Goal: Task Accomplishment & Management: Complete application form

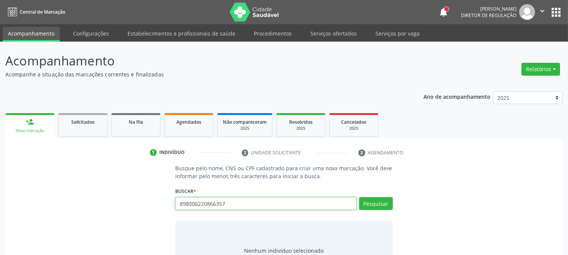
type input "898006220866357"
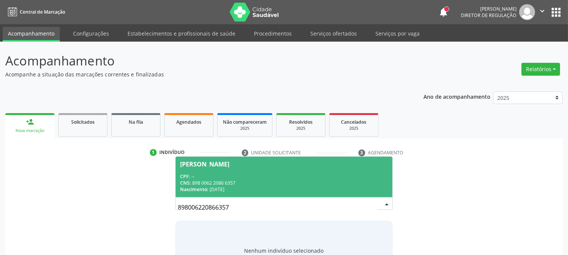
click at [235, 183] on div "CNS: 898 0062 2086 6357" at bounding box center [283, 183] width 207 height 6
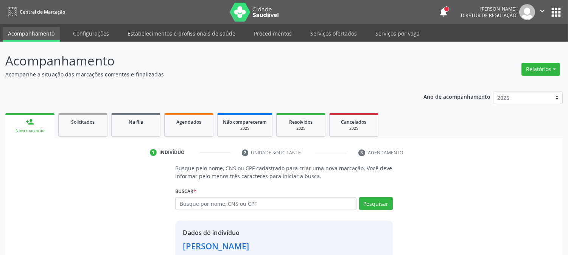
scroll to position [48, 0]
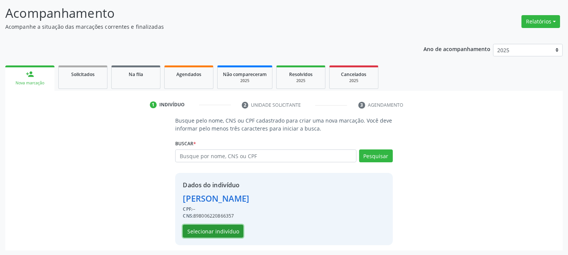
click at [210, 228] on button "Selecionar indivíduo" at bounding box center [213, 231] width 61 height 13
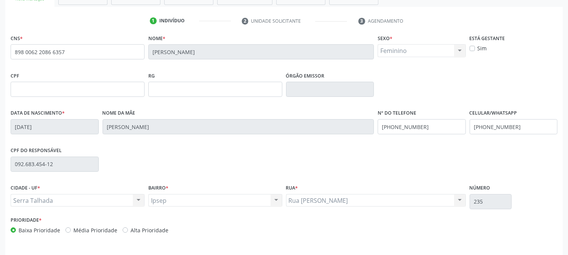
scroll to position [154, 0]
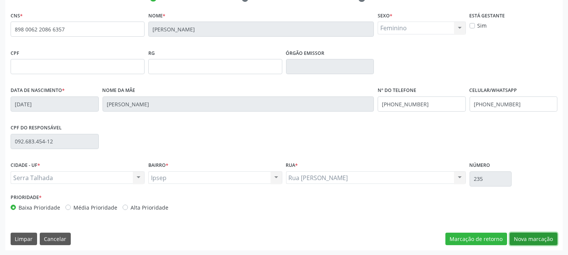
click at [519, 236] on button "Nova marcação" at bounding box center [534, 239] width 48 height 13
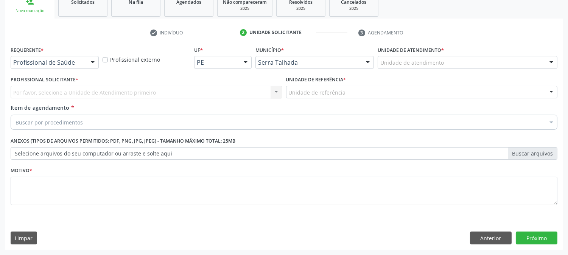
scroll to position [120, 0]
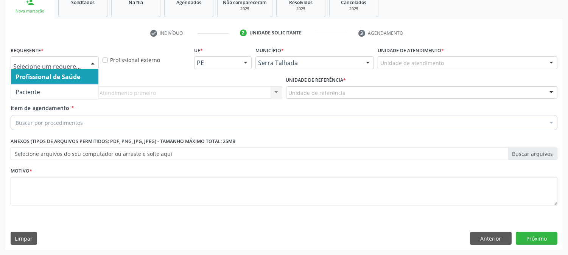
click at [69, 83] on span "Profissional de Saúde" at bounding box center [54, 76] width 87 height 15
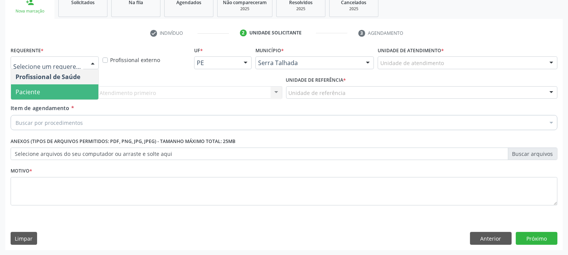
click at [66, 96] on span "Paciente" at bounding box center [54, 91] width 87 height 15
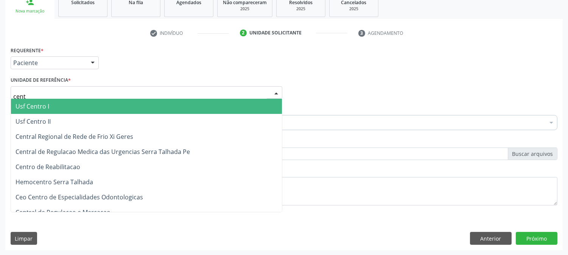
type input "centr"
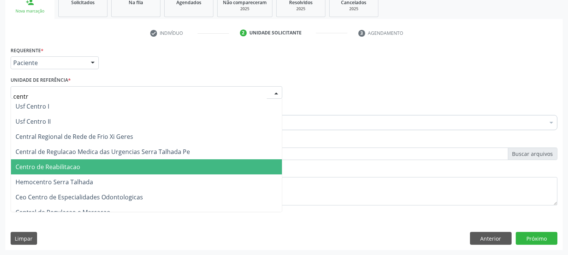
click at [88, 167] on span "Centro de Reabilitacao" at bounding box center [146, 166] width 271 height 15
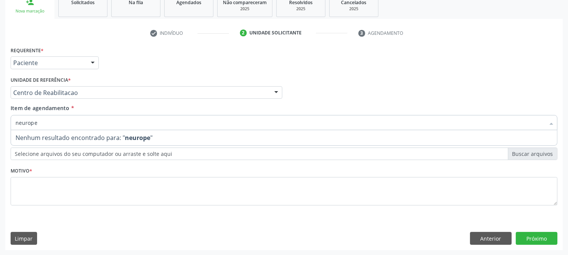
type input "neurop"
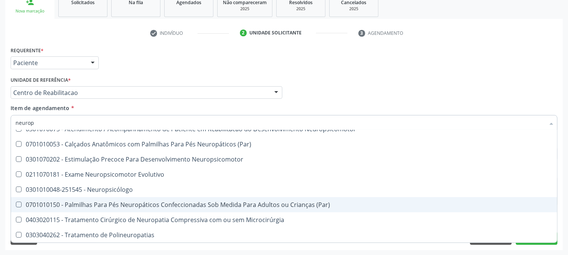
scroll to position [0, 0]
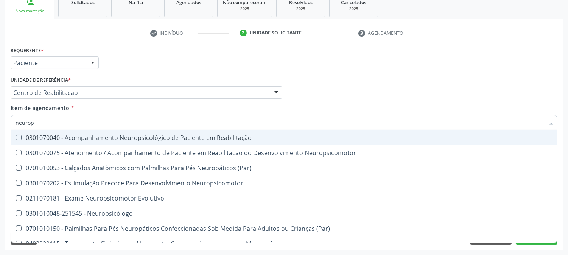
click at [146, 140] on div "0301070040 - Acompanhamento Neuropsicológico de Paciente em Reabilitação" at bounding box center [284, 138] width 537 height 6
checkbox Reabilitação "true"
type input "neurop"
click at [0, 91] on div "Acompanhamento Acompanhe a situação das marcações correntes e finalizadas Relat…" at bounding box center [284, 89] width 568 height 334
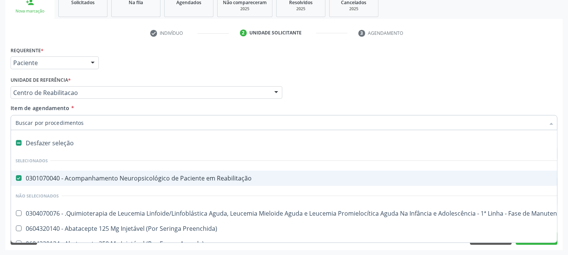
click at [96, 177] on div "0301070040 - Acompanhamento Neuropsicológico de Paciente em Reabilitação" at bounding box center [310, 178] width 589 height 6
checkbox Reabilitação "false"
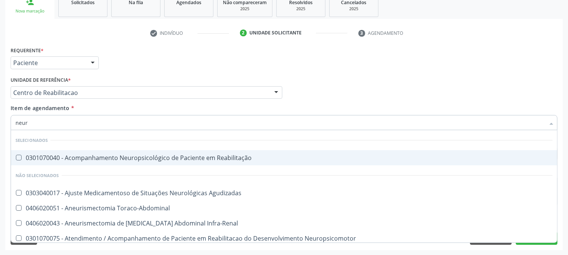
type input "neuro"
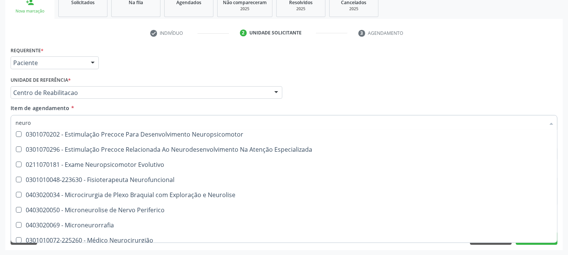
scroll to position [336, 0]
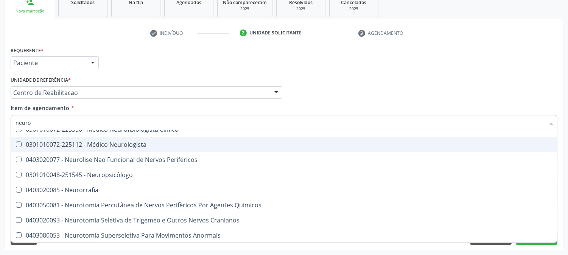
click at [103, 145] on div "0301010072-225112 - Médico Neurologista" at bounding box center [284, 145] width 537 height 6
checkbox Neurologista "true"
click at [0, 118] on div "Acompanhamento Acompanhe a situação das marcações correntes e finalizadas Relat…" at bounding box center [284, 89] width 568 height 334
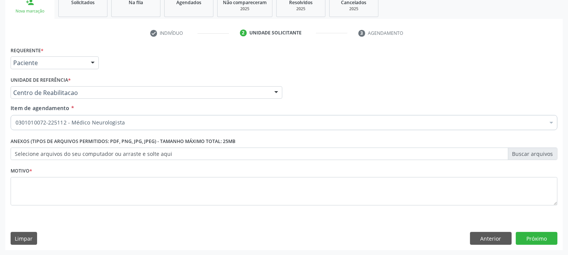
scroll to position [0, 0]
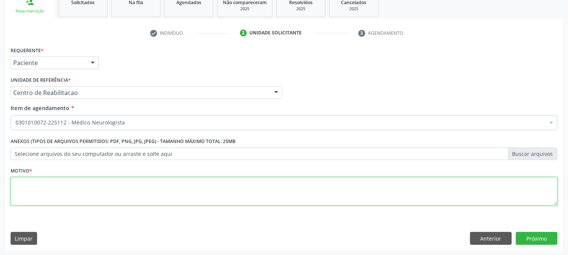
click at [72, 186] on textarea at bounding box center [284, 191] width 547 height 29
type textarea "."
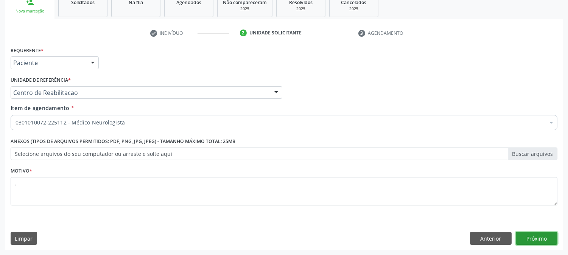
click at [535, 244] on button "Próximo" at bounding box center [537, 238] width 42 height 13
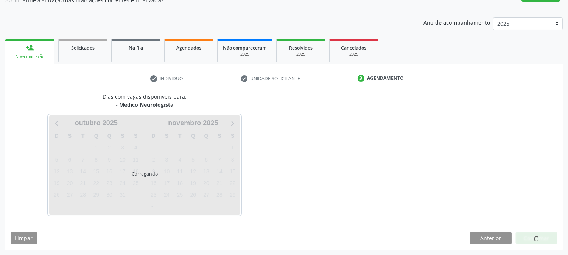
scroll to position [74, 0]
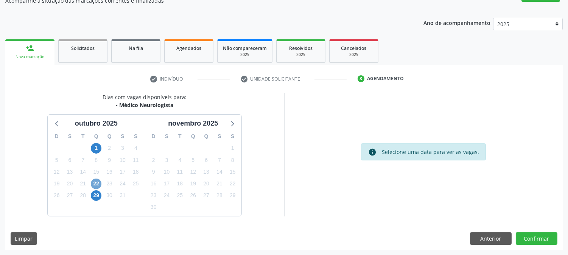
click at [98, 183] on span "22" at bounding box center [96, 184] width 11 height 11
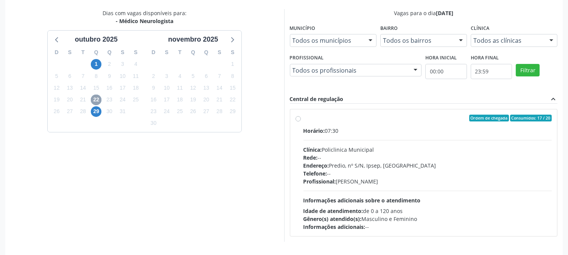
scroll to position [183, 0]
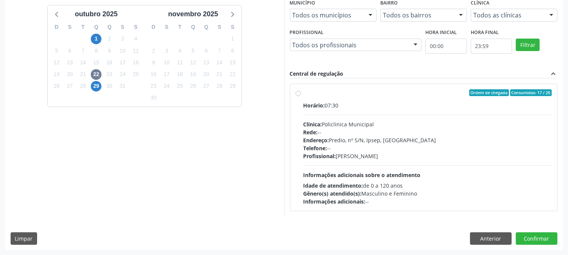
click at [101, 88] on div "29" at bounding box center [96, 86] width 13 height 12
click at [95, 88] on span "29" at bounding box center [96, 86] width 11 height 11
click at [474, 236] on button "Anterior" at bounding box center [491, 238] width 42 height 13
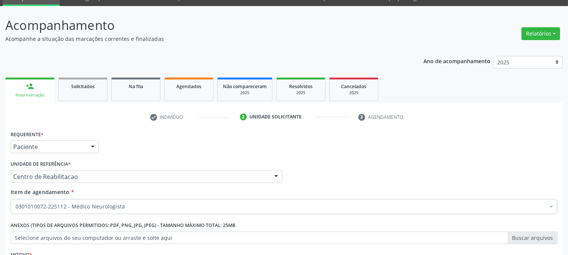
scroll to position [0, 0]
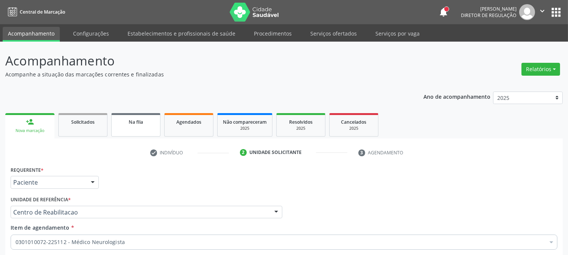
click at [125, 115] on link "Na fila" at bounding box center [135, 124] width 49 height 23
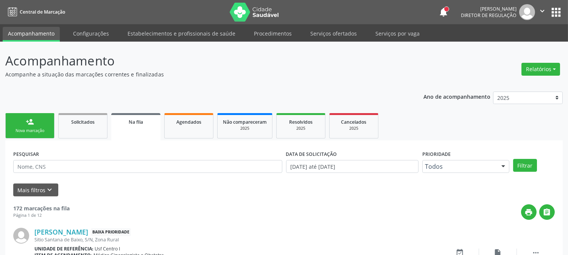
click at [33, 123] on div "person_add" at bounding box center [30, 122] width 8 height 8
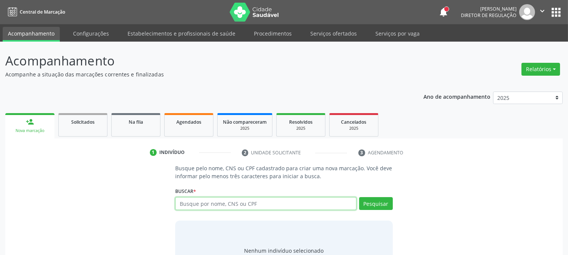
click at [198, 207] on input "text" at bounding box center [265, 203] width 181 height 13
type input "700408451196242"
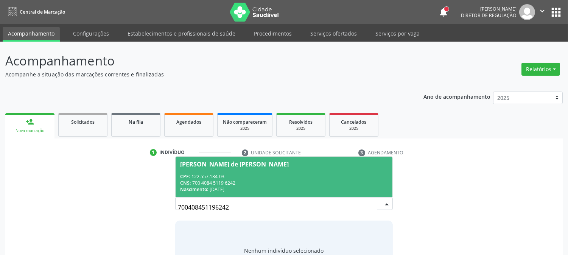
scroll to position [36, 0]
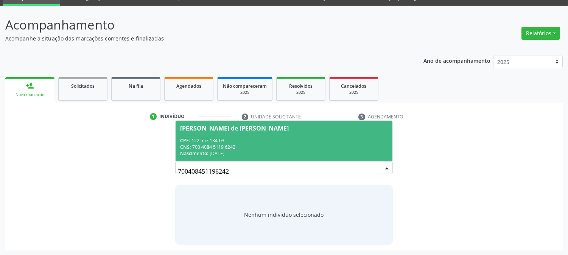
click at [234, 131] on span "[PERSON_NAME] de [PERSON_NAME] CPF: 122.557.134-03 CNS: 700 4084 5119 6242 Nasc…" at bounding box center [284, 141] width 217 height 41
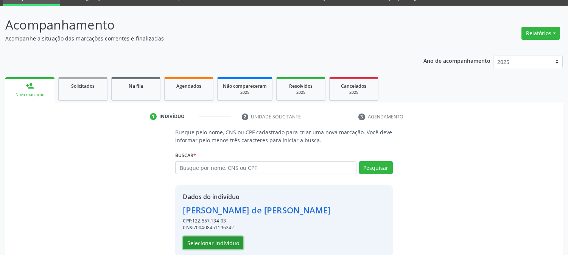
click at [224, 245] on button "Selecionar indivíduo" at bounding box center [213, 243] width 61 height 13
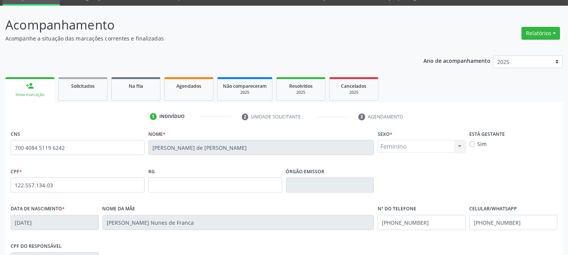
scroll to position [154, 0]
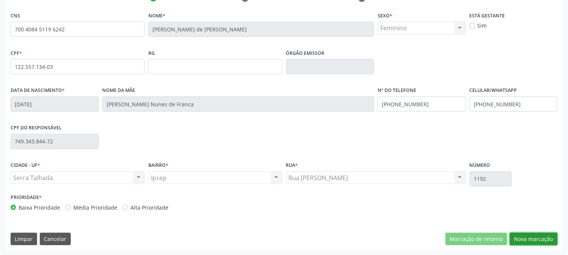
click at [543, 243] on button "Nova marcação" at bounding box center [534, 239] width 48 height 13
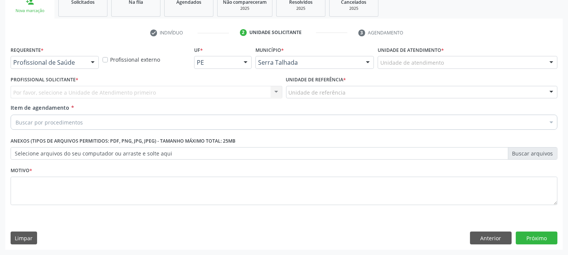
scroll to position [120, 0]
click at [84, 63] on div "Profissional de Saúde" at bounding box center [55, 62] width 88 height 13
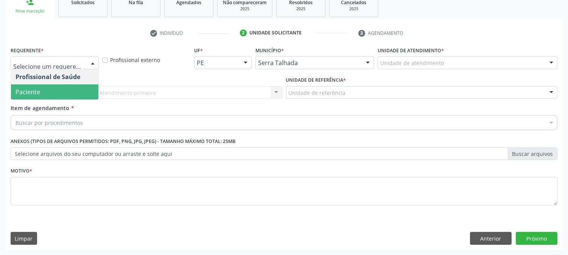
click at [78, 88] on span "Paciente" at bounding box center [54, 91] width 87 height 15
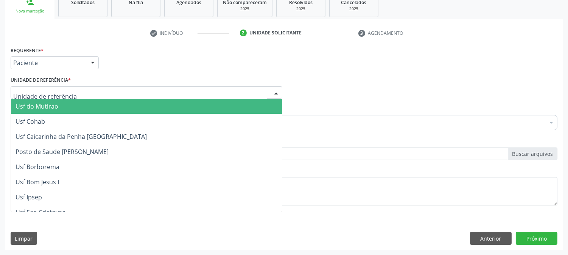
click at [78, 90] on div at bounding box center [147, 92] width 272 height 13
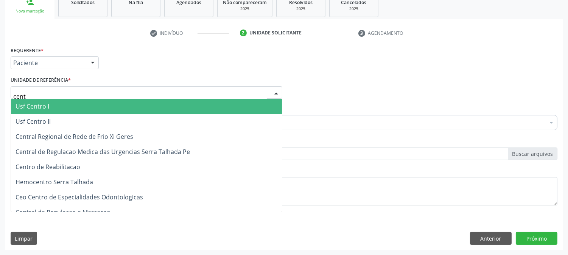
type input "centr"
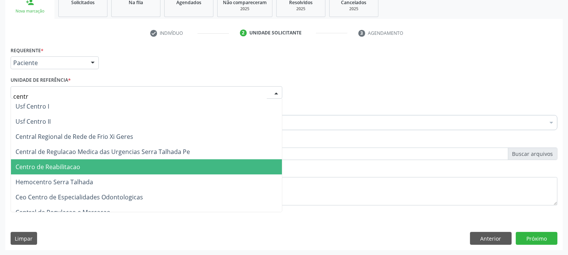
click at [84, 168] on span "Centro de Reabilitacao" at bounding box center [146, 166] width 271 height 15
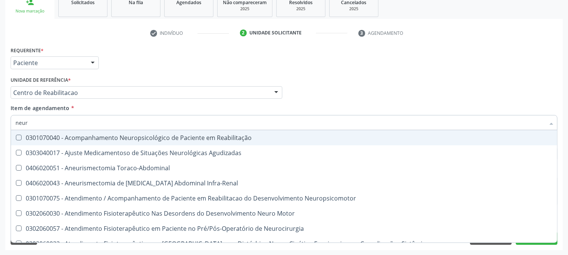
type input "neuro"
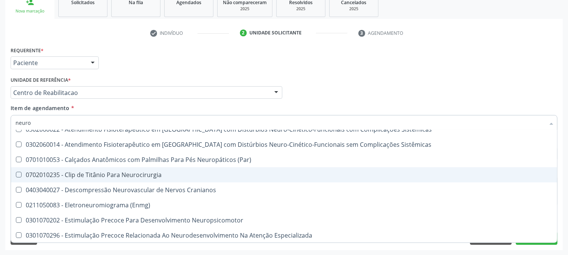
scroll to position [294, 0]
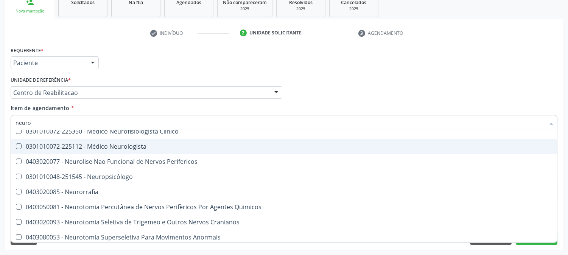
click at [96, 147] on div "0301010072-225112 - Médico Neurologista" at bounding box center [284, 146] width 537 height 6
checkbox Neurologista "true"
click at [0, 142] on div "Acompanhamento Acompanhe a situação das marcações correntes e finalizadas Relat…" at bounding box center [284, 89] width 568 height 334
checkbox Agudizadas "true"
checkbox Neurologista "false"
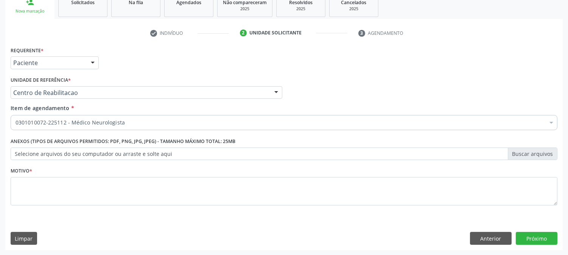
scroll to position [0, 0]
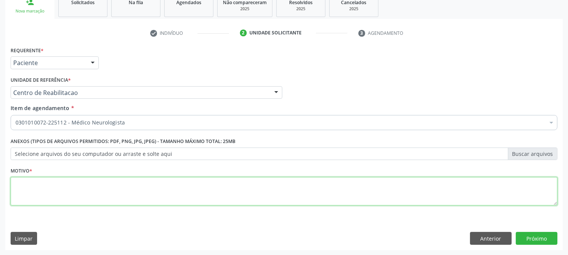
click at [148, 197] on textarea at bounding box center [284, 191] width 547 height 29
type textarea "."
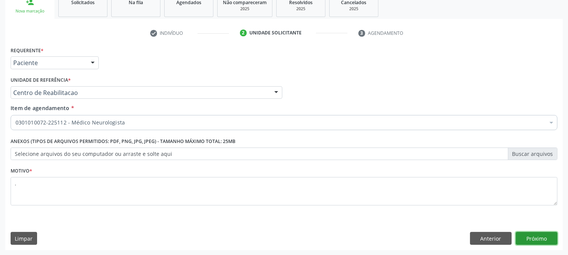
click at [527, 241] on button "Próximo" at bounding box center [537, 238] width 42 height 13
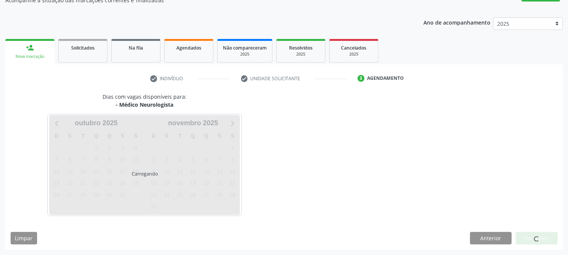
scroll to position [74, 0]
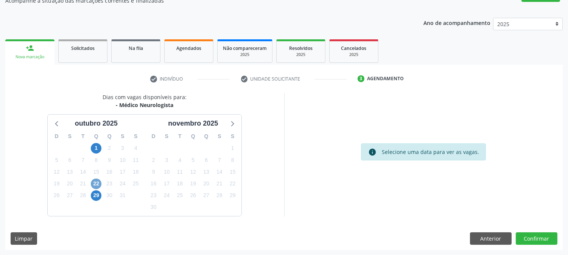
click at [95, 182] on span "22" at bounding box center [96, 184] width 11 height 11
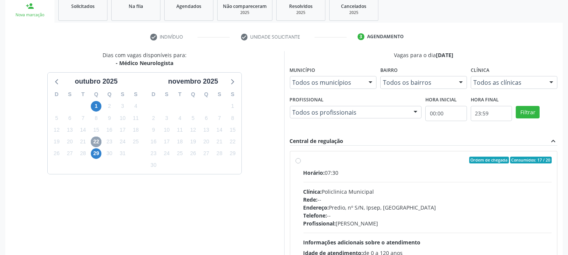
scroll to position [183, 0]
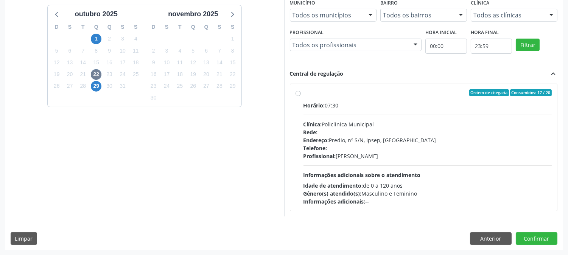
click at [366, 149] on div "Telefone: --" at bounding box center [428, 148] width 249 height 8
click at [301, 96] on input "Ordem de chegada Consumidos: 17 / 20 Horário: 07:30 Clínica: Policlinica Munici…" at bounding box center [298, 92] width 5 height 7
radio input "true"
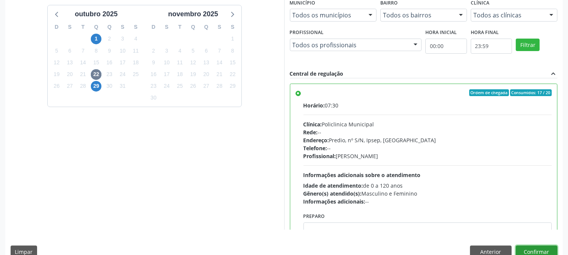
click at [533, 249] on button "Confirmar" at bounding box center [537, 252] width 42 height 13
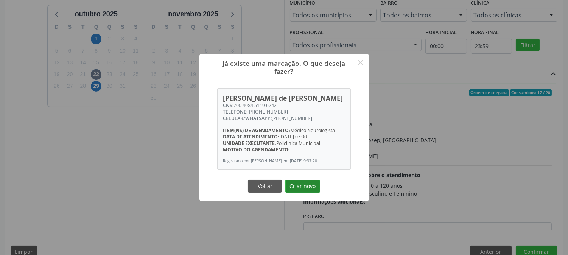
click at [300, 192] on button "Criar novo" at bounding box center [302, 186] width 35 height 13
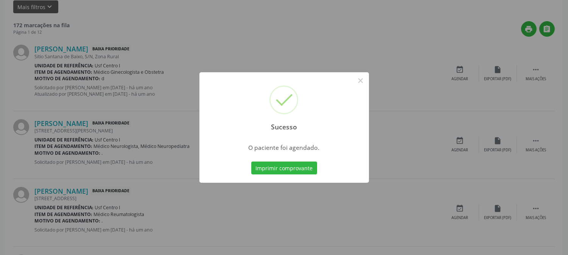
scroll to position [0, 0]
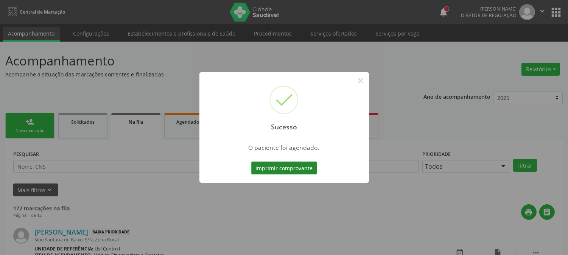
click at [285, 163] on button "Imprimir comprovante" at bounding box center [284, 168] width 66 height 13
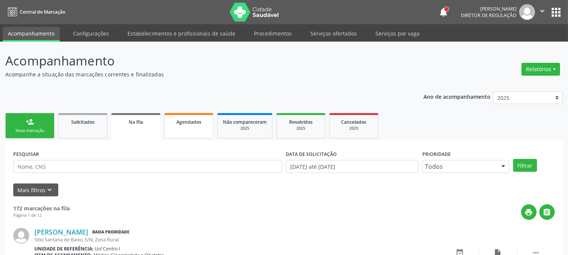
click at [180, 119] on span "Agendados" at bounding box center [188, 122] width 25 height 6
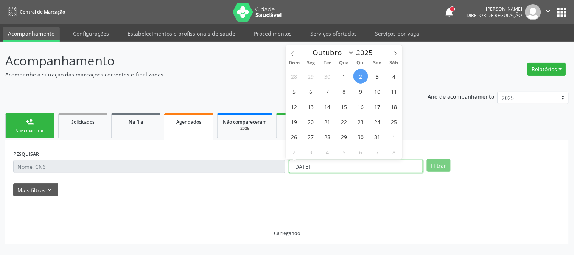
click at [331, 167] on input "[DATE]" at bounding box center [356, 166] width 134 height 13
click at [152, 173] on div "PESQUISAR" at bounding box center [149, 163] width 276 height 30
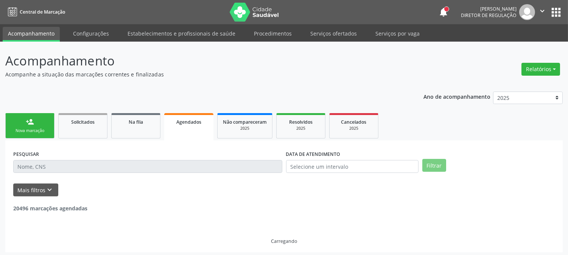
scroll to position [2, 0]
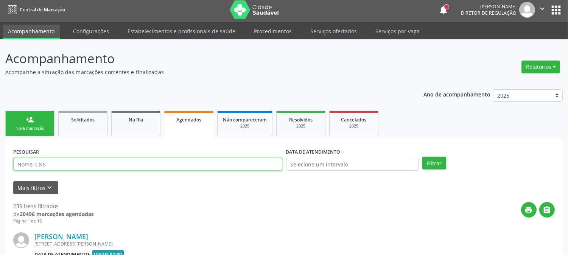
click at [115, 164] on input "text" at bounding box center [147, 164] width 269 height 13
paste input "700 4084 5119 6242"
type input "700 4084 5119 6242"
click at [423, 157] on button "Filtrar" at bounding box center [435, 163] width 24 height 13
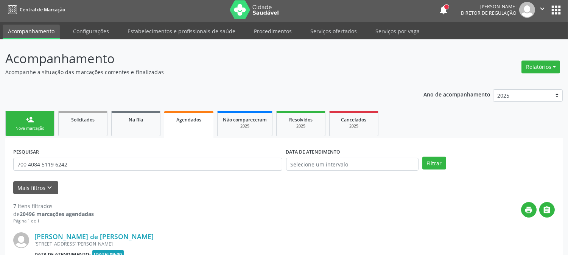
scroll to position [86, 0]
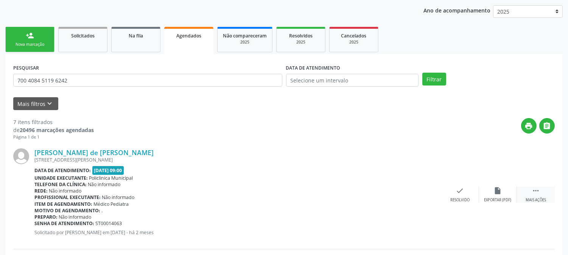
click at [532, 192] on icon "" at bounding box center [536, 191] width 8 height 8
click at [17, 44] on div "Nova marcação" at bounding box center [30, 45] width 38 height 6
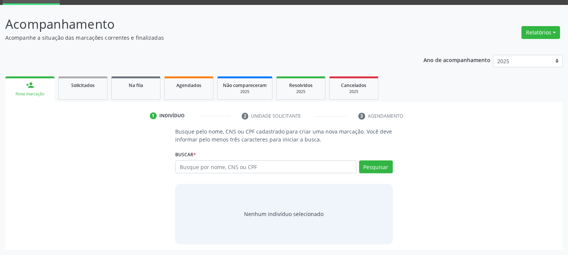
scroll to position [36, 0]
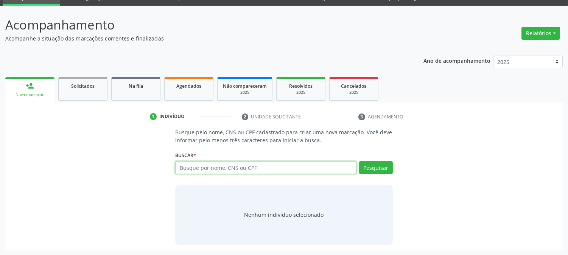
click at [220, 165] on input "text" at bounding box center [265, 167] width 181 height 13
type input "703603008978936"
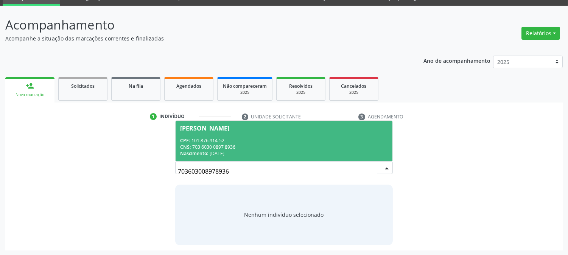
click at [218, 144] on div "CNS: 703 6030 0897 8936" at bounding box center [283, 147] width 207 height 6
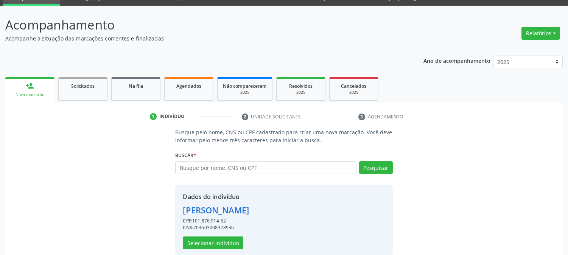
scroll to position [48, 0]
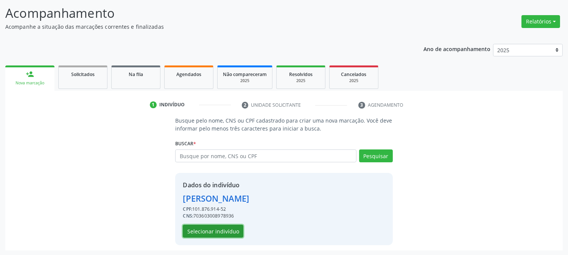
click at [222, 230] on button "Selecionar indivíduo" at bounding box center [213, 231] width 61 height 13
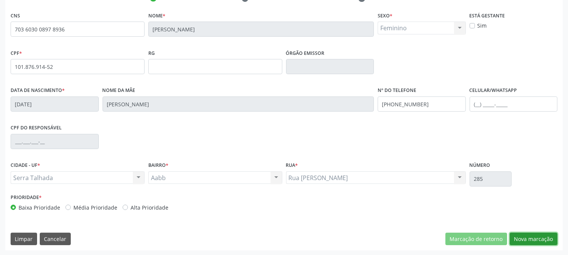
click at [539, 240] on button "Nova marcação" at bounding box center [534, 239] width 48 height 13
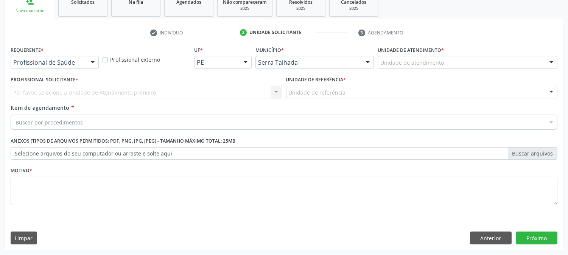
scroll to position [120, 0]
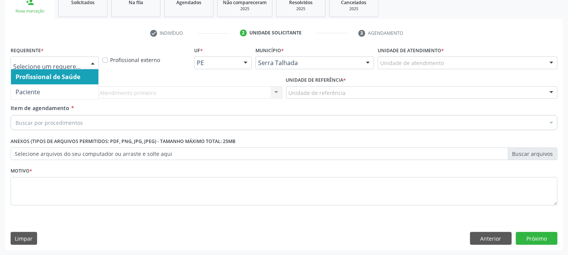
click at [48, 57] on div at bounding box center [55, 62] width 88 height 13
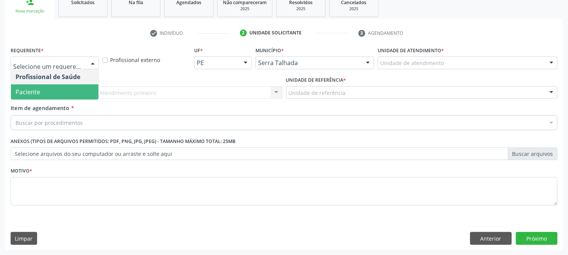
click at [52, 88] on span "Paciente" at bounding box center [54, 91] width 87 height 15
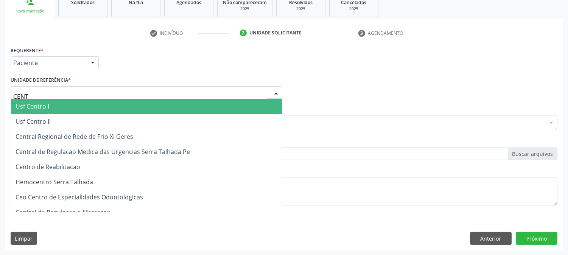
type input "CENTR"
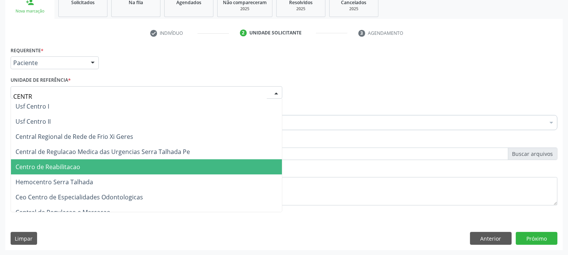
click at [74, 172] on span "Centro de Reabilitacao" at bounding box center [146, 166] width 271 height 15
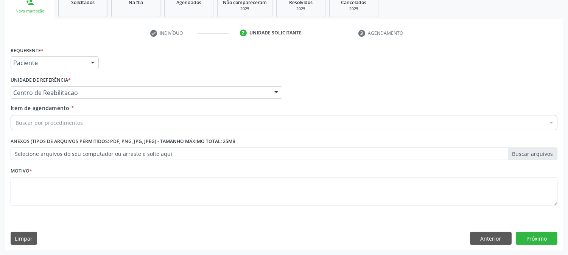
click at [47, 118] on div "Buscar por procedimentos" at bounding box center [284, 122] width 547 height 15
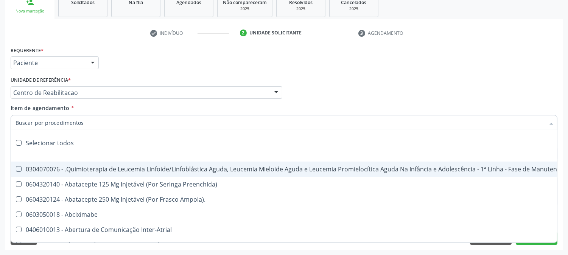
click at [50, 120] on input "Item de agendamento *" at bounding box center [281, 122] width 530 height 15
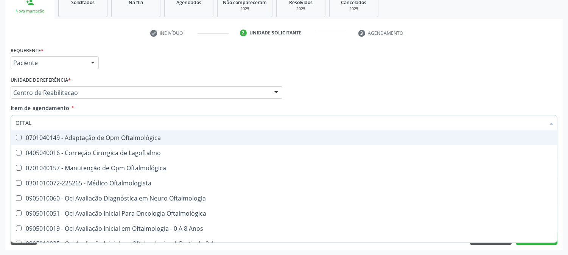
type input "OFTALM"
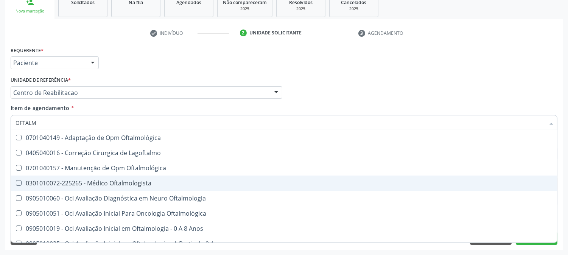
click at [58, 184] on div "0301010072-225265 - Médico Oftalmologista" at bounding box center [284, 183] width 537 height 6
checkbox Oftalmologista "true"
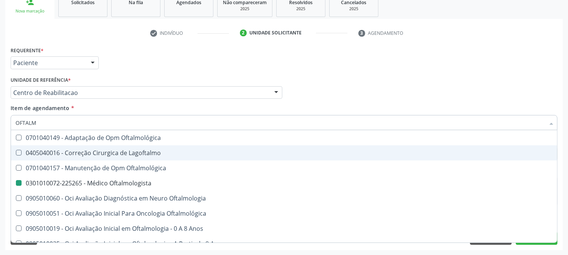
click at [0, 140] on div "Acompanhamento Acompanhe a situação das marcações correntes e finalizadas Relat…" at bounding box center [284, 89] width 568 height 334
checkbox Lagoftalmo "true"
checkbox Oftalmologista "false"
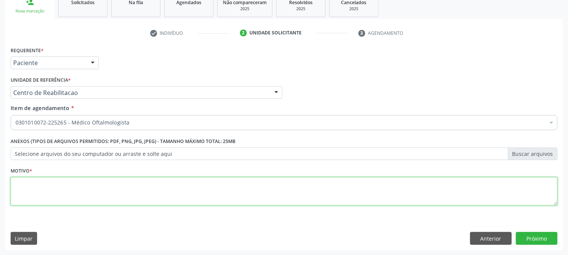
click at [84, 197] on textarea at bounding box center [284, 191] width 547 height 29
type textarea "."
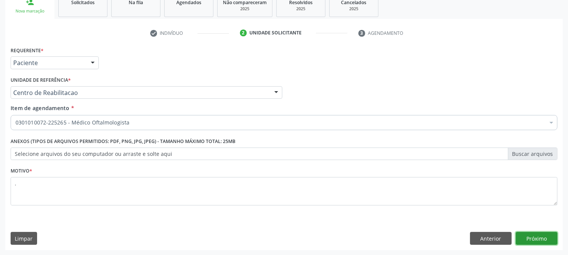
click at [544, 239] on button "Próximo" at bounding box center [537, 238] width 42 height 13
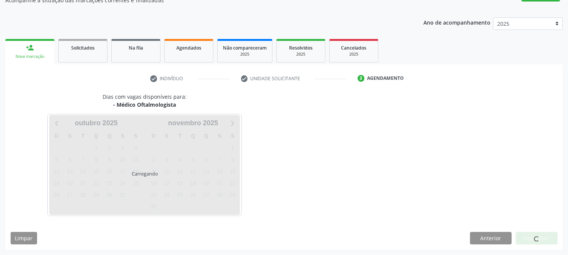
scroll to position [74, 0]
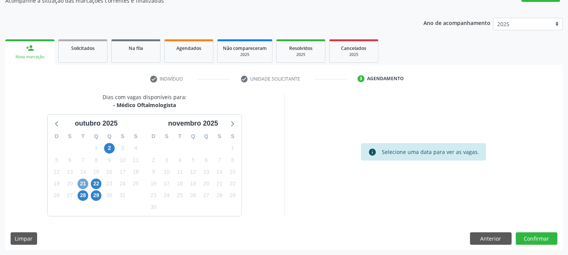
click at [78, 182] on span "21" at bounding box center [83, 184] width 11 height 11
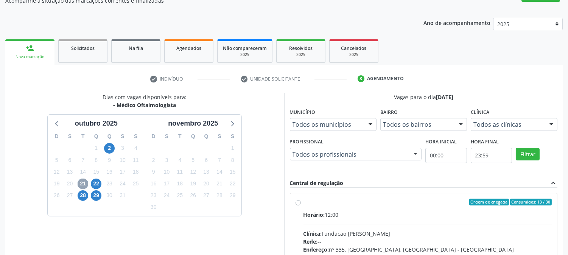
scroll to position [183, 0]
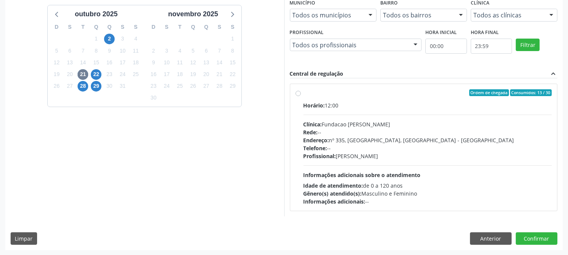
click at [426, 171] on div "Horário: 12:00 Clínica: Fundacao [PERSON_NAME] Rede: -- Endereço: [STREET_ADDRE…" at bounding box center [428, 153] width 249 height 104
click at [301, 96] on input "Ordem de chegada Consumidos: 13 / 30 Horário: 12:00 Clínica: Fundacao [PERSON_N…" at bounding box center [298, 92] width 5 height 7
radio input "true"
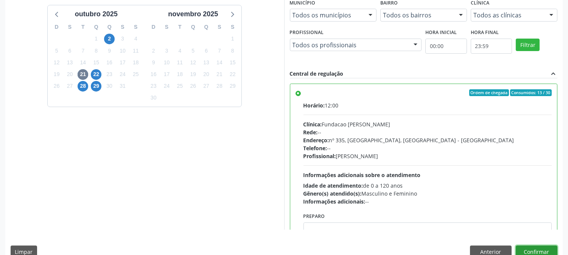
click at [526, 248] on button "Confirmar" at bounding box center [537, 252] width 42 height 13
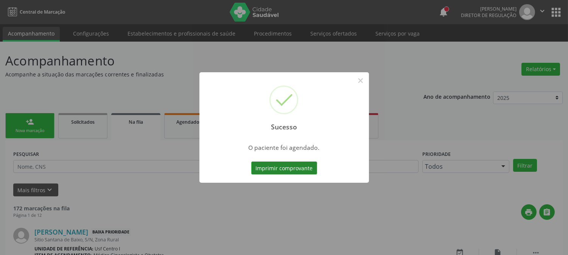
click at [289, 165] on button "Imprimir comprovante" at bounding box center [284, 168] width 66 height 13
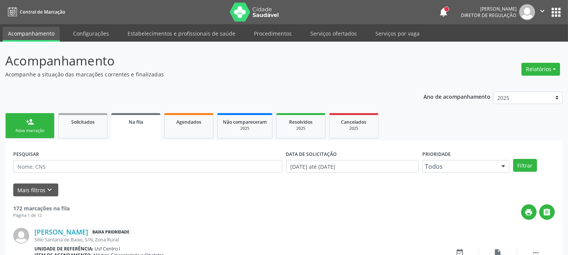
click at [29, 123] on div "person_add" at bounding box center [30, 122] width 8 height 8
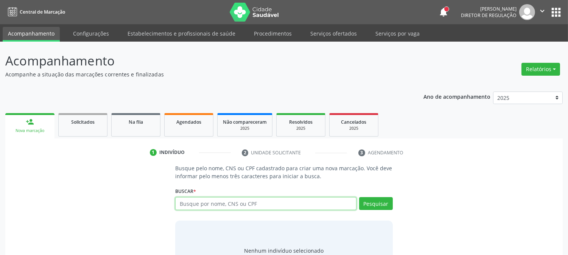
click at [206, 203] on input "text" at bounding box center [265, 203] width 181 height 13
type input "[CREDIT_CARD_NUMBER]"
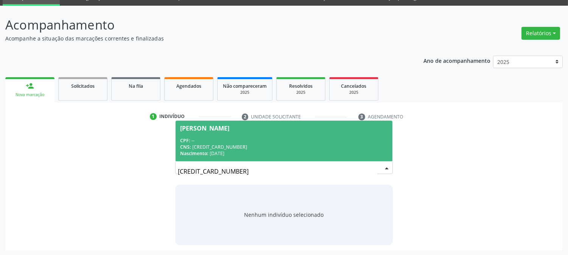
click at [266, 144] on div "CNS: [CREDIT_CARD_NUMBER]" at bounding box center [283, 147] width 207 height 6
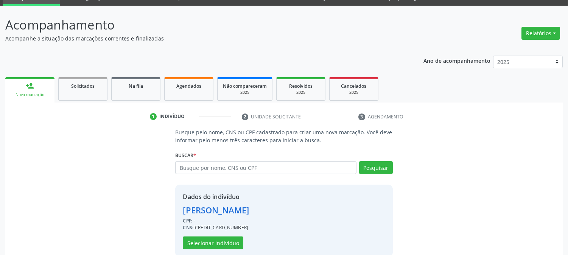
scroll to position [48, 0]
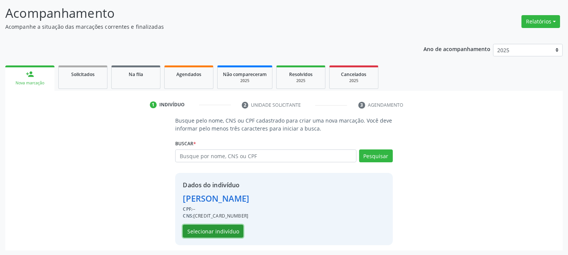
click at [224, 229] on button "Selecionar indivíduo" at bounding box center [213, 231] width 61 height 13
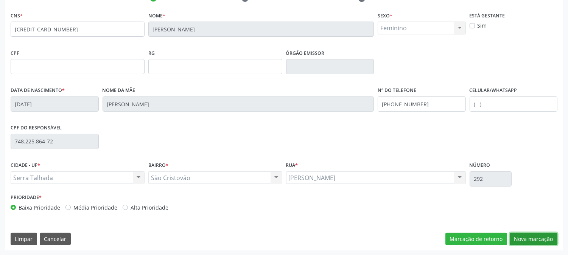
click at [527, 243] on button "Nova marcação" at bounding box center [534, 239] width 48 height 13
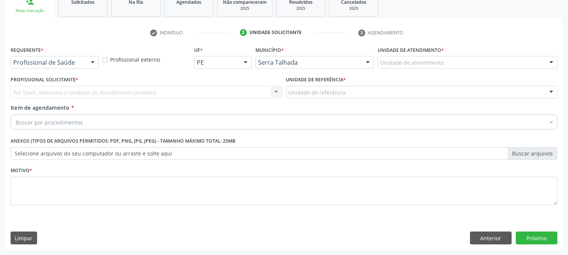
scroll to position [120, 0]
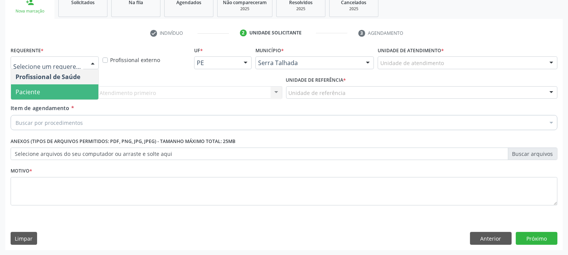
click at [50, 89] on span "Paciente" at bounding box center [54, 91] width 87 height 15
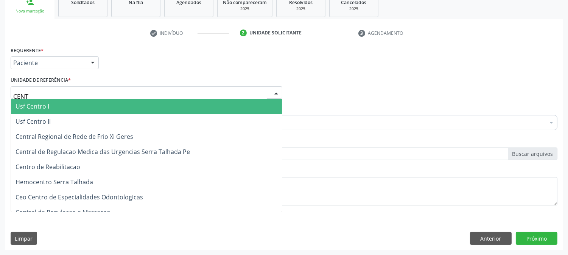
type input "CENTR"
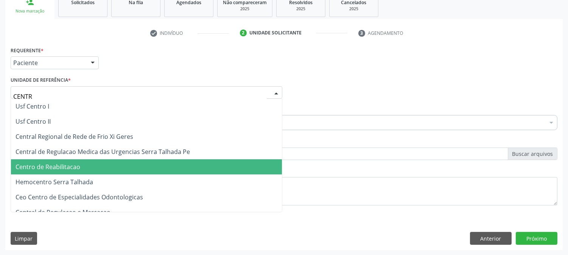
click at [63, 164] on span "Centro de Reabilitacao" at bounding box center [48, 167] width 65 height 8
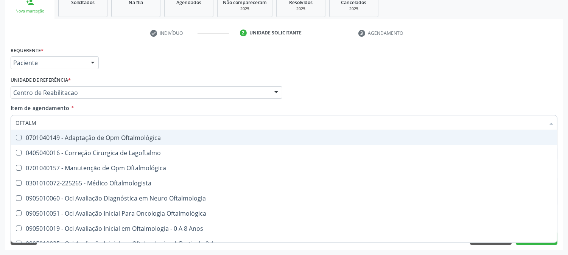
type input "OFTALMO"
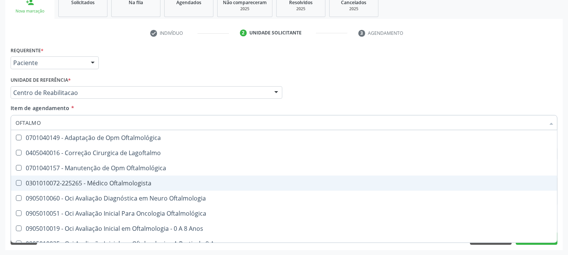
click at [74, 182] on div "0301010072-225265 - Médico Oftalmologista" at bounding box center [284, 183] width 537 height 6
checkbox Oftalmologista "true"
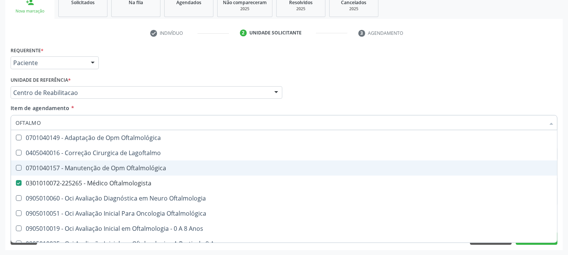
click at [0, 139] on div "Acompanhamento Acompanhe a situação das marcações correntes e finalizadas Relat…" at bounding box center [284, 89] width 568 height 334
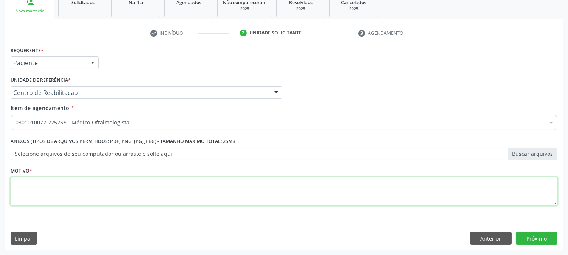
click at [109, 193] on textarea at bounding box center [284, 191] width 547 height 29
type textarea "."
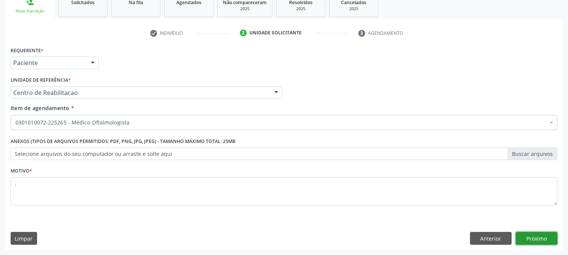
click at [543, 238] on button "Próximo" at bounding box center [537, 238] width 42 height 13
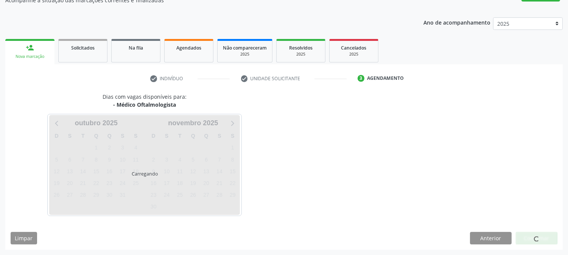
scroll to position [74, 0]
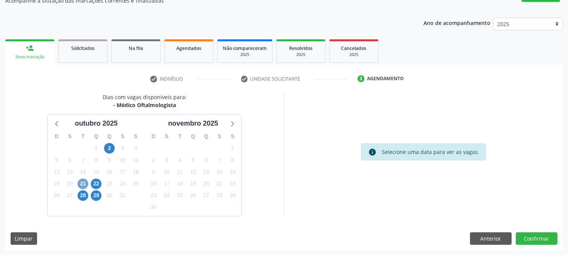
click at [82, 187] on span "21" at bounding box center [83, 184] width 11 height 11
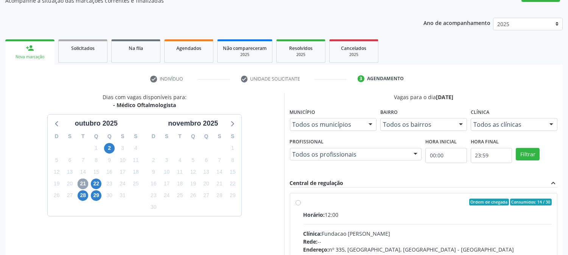
scroll to position [183, 0]
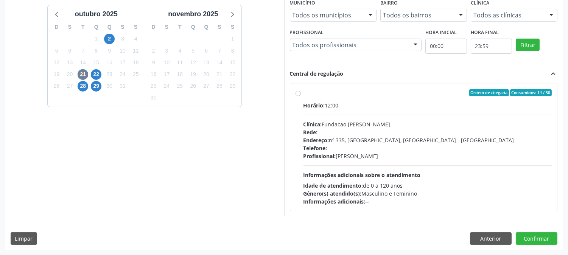
click at [442, 168] on div "Horário: 12:00 Clínica: Fundacao [PERSON_NAME] Rede: -- Endereço: [STREET_ADDRE…" at bounding box center [428, 153] width 249 height 104
click at [301, 96] on input "Ordem de chegada Consumidos: 14 / 30 Horário: 12:00 Clínica: Fundacao [PERSON_N…" at bounding box center [298, 92] width 5 height 7
radio input "true"
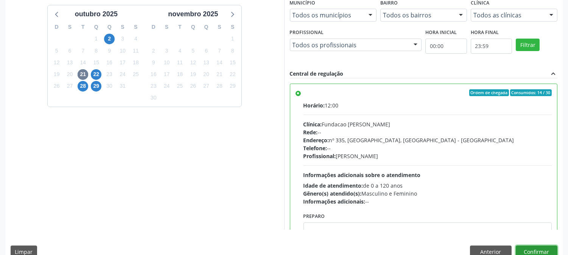
click at [540, 249] on button "Confirmar" at bounding box center [537, 252] width 42 height 13
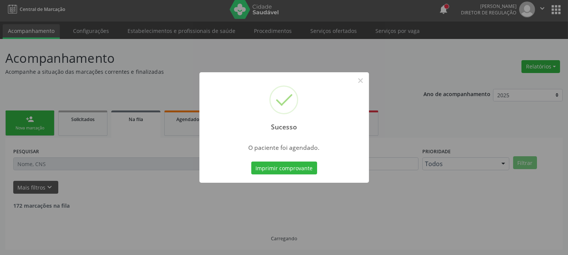
scroll to position [0, 0]
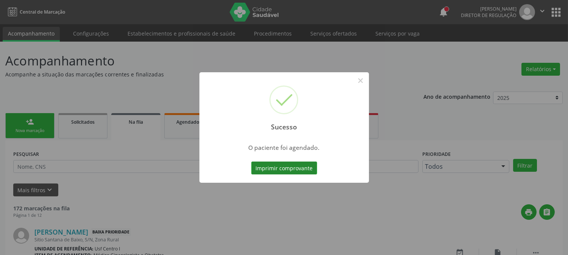
click at [271, 167] on button "Imprimir comprovante" at bounding box center [284, 168] width 66 height 13
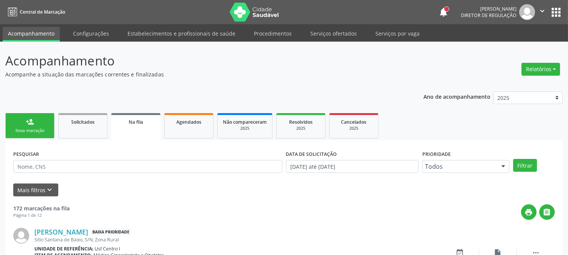
click at [36, 121] on link "person_add Nova marcação" at bounding box center [29, 125] width 49 height 25
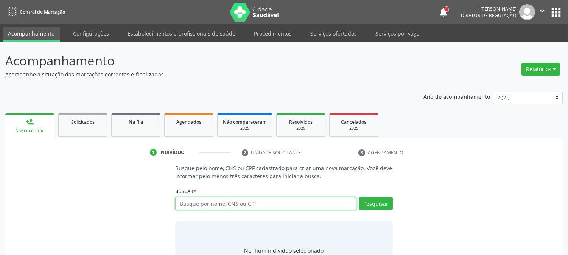
drag, startPoint x: 187, startPoint y: 206, endPoint x: 184, endPoint y: 200, distance: 7.1
click at [187, 206] on input "text" at bounding box center [265, 203] width 181 height 13
type input "898002337420592"
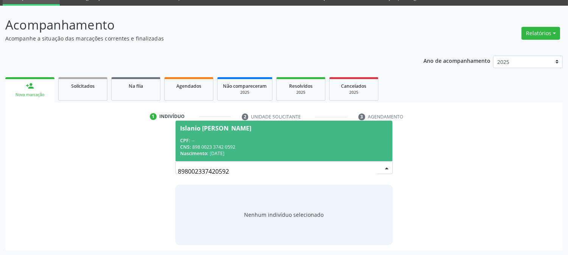
click at [248, 132] on span "Islanio [PERSON_NAME] CPF: -- CNS: 898 0023 3742 0592 Nascimento: [DATE]" at bounding box center [284, 141] width 217 height 41
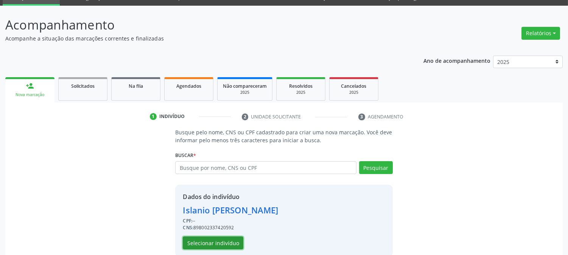
click at [225, 243] on button "Selecionar indivíduo" at bounding box center [213, 243] width 61 height 13
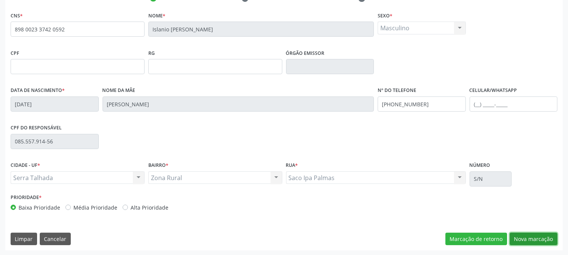
click at [526, 239] on button "Nova marcação" at bounding box center [534, 239] width 48 height 13
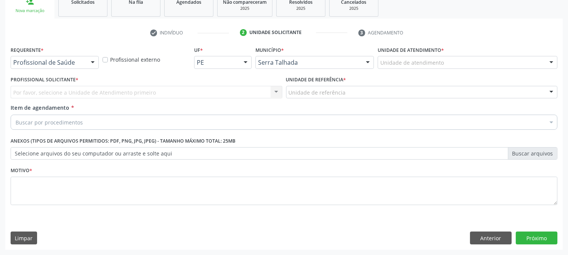
scroll to position [120, 0]
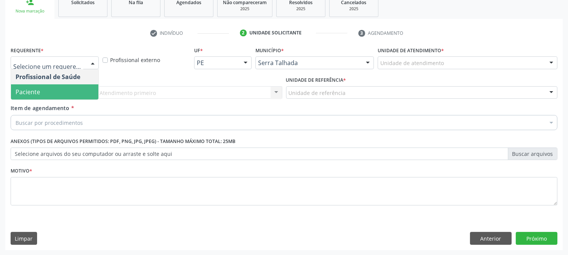
click at [40, 84] on span "Paciente" at bounding box center [54, 91] width 87 height 15
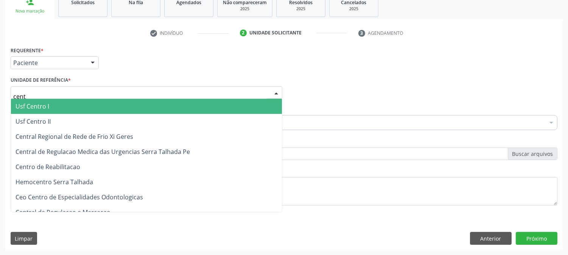
type input "centr"
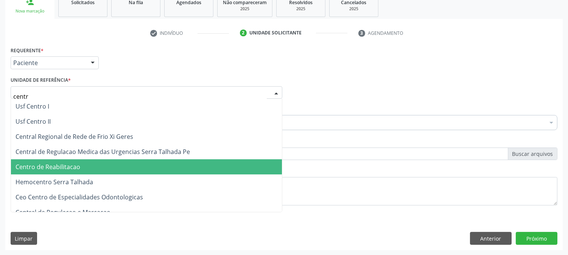
click at [45, 161] on span "Centro de Reabilitacao" at bounding box center [146, 166] width 271 height 15
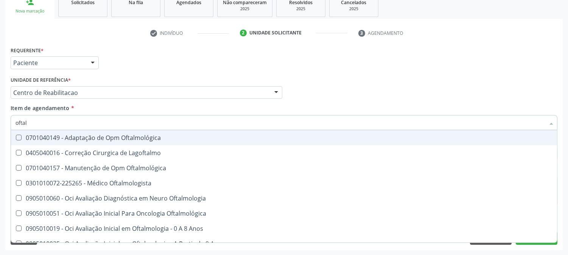
type input "oftalm"
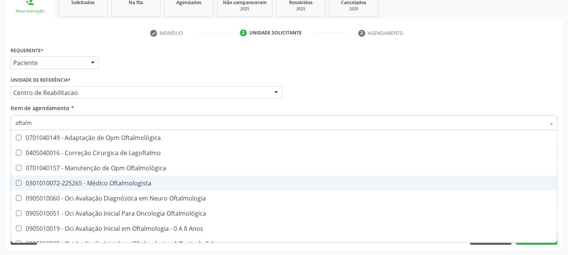
click at [55, 176] on span "0301010072-225265 - Médico Oftalmologista" at bounding box center [284, 183] width 546 height 15
checkbox Oftalmologista "true"
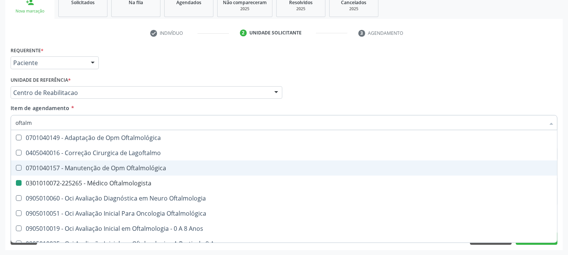
click at [0, 87] on div "Acompanhamento Acompanhe a situação das marcações correntes e finalizadas Relat…" at bounding box center [284, 89] width 568 height 334
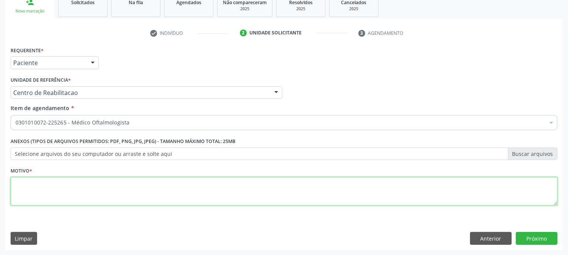
click at [186, 182] on textarea at bounding box center [284, 191] width 547 height 29
type textarea "."
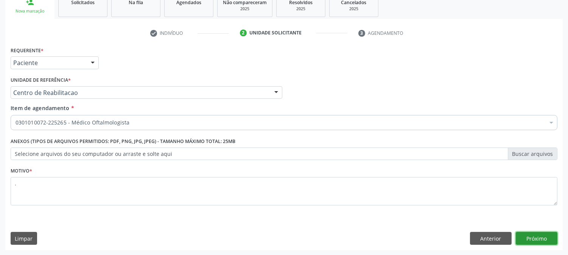
click at [528, 240] on button "Próximo" at bounding box center [537, 238] width 42 height 13
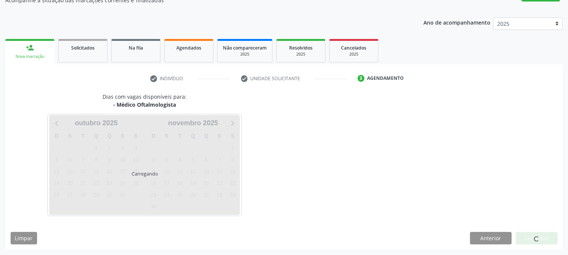
scroll to position [74, 0]
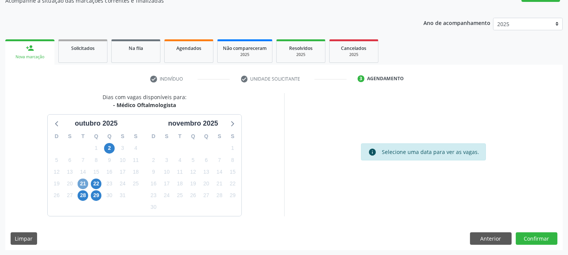
click at [88, 183] on span "21" at bounding box center [83, 184] width 11 height 11
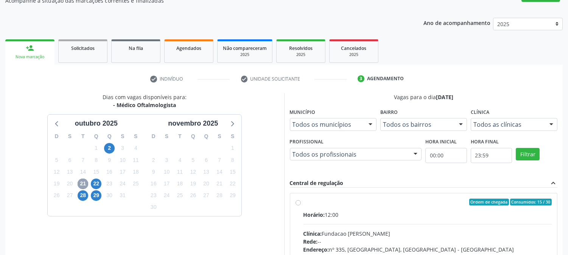
scroll to position [183, 0]
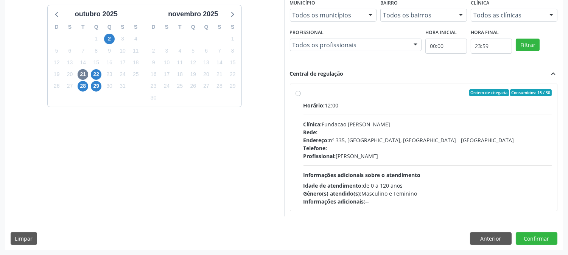
click at [354, 172] on span "Informações adicionais sobre o atendimento" at bounding box center [362, 175] width 117 height 7
click at [301, 96] on input "Ordem de chegada Consumidos: 15 / 30 Horário: 12:00 Clínica: Fundacao [PERSON_N…" at bounding box center [298, 92] width 5 height 7
radio input "true"
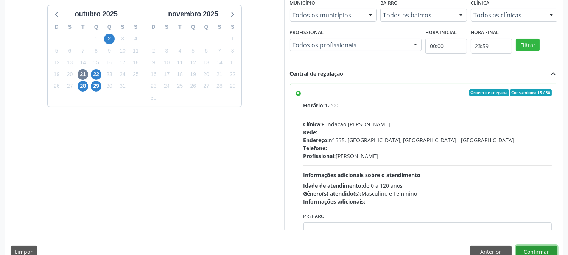
click at [536, 251] on button "Confirmar" at bounding box center [537, 252] width 42 height 13
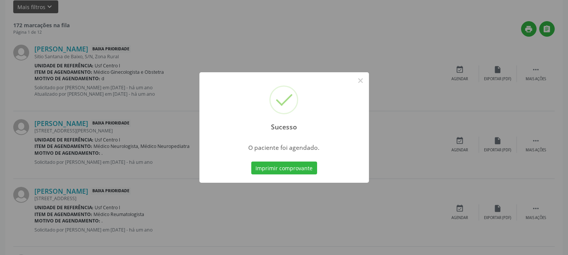
scroll to position [0, 0]
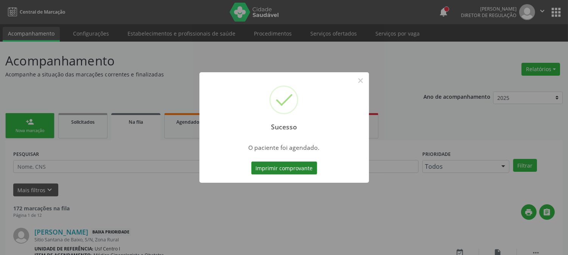
click at [264, 173] on button "Imprimir comprovante" at bounding box center [284, 168] width 66 height 13
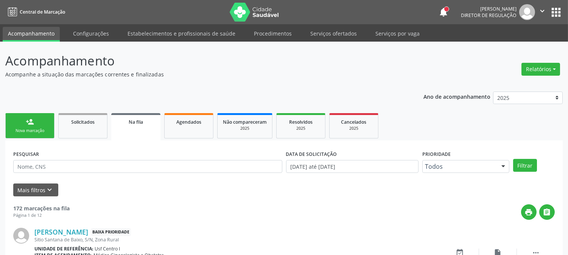
click at [42, 120] on link "person_add Nova marcação" at bounding box center [29, 125] width 49 height 25
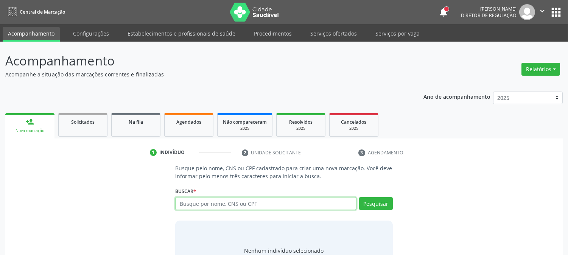
click at [211, 201] on input "text" at bounding box center [265, 203] width 181 height 13
type input "700008821222904"
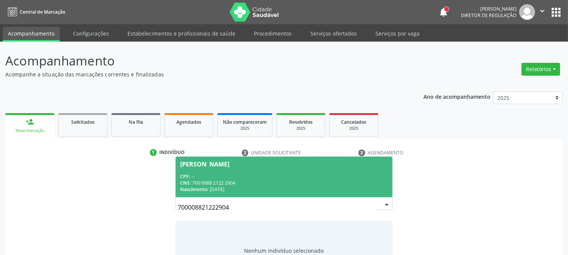
click at [230, 182] on div "CNS: 700 0088 2122 2904" at bounding box center [283, 183] width 207 height 6
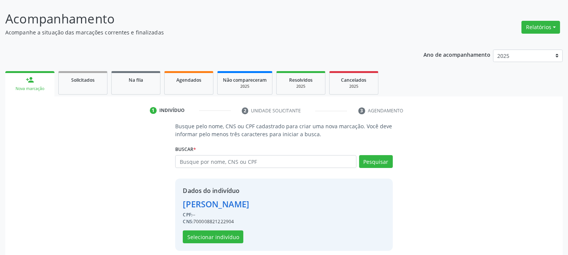
scroll to position [48, 0]
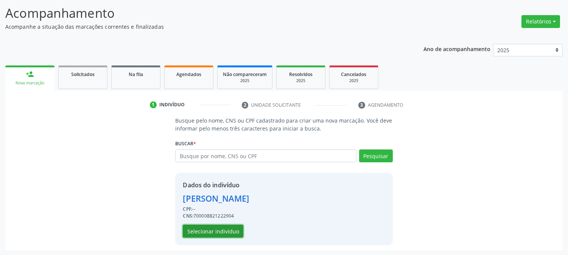
click at [215, 228] on button "Selecionar indivíduo" at bounding box center [213, 231] width 61 height 13
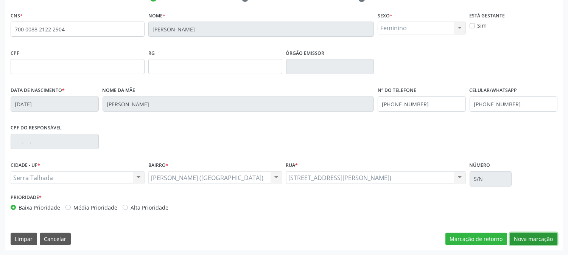
click at [526, 237] on button "Nova marcação" at bounding box center [534, 239] width 48 height 13
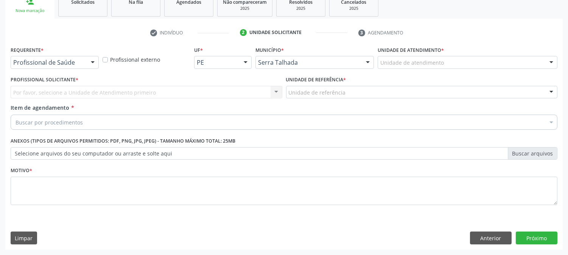
scroll to position [120, 0]
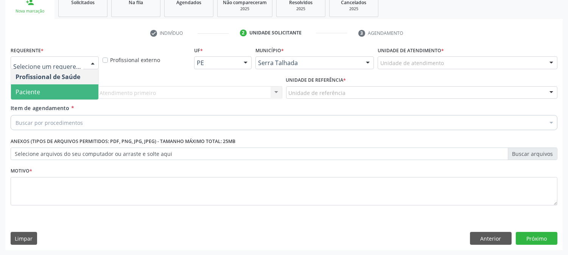
click at [65, 93] on span "Paciente" at bounding box center [54, 91] width 87 height 15
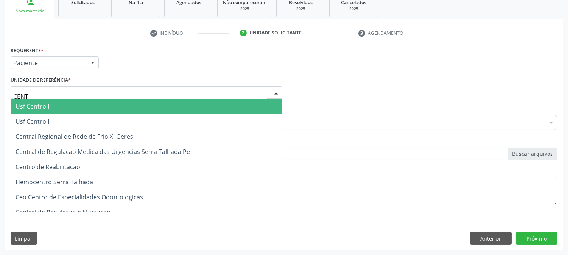
type input "CENTR"
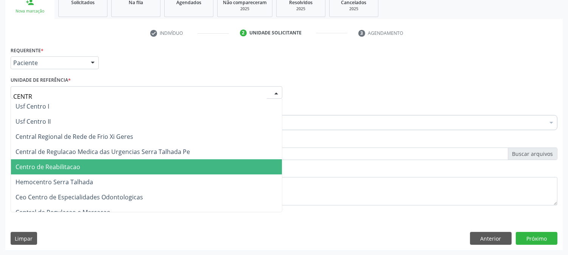
click at [84, 169] on span "Centro de Reabilitacao" at bounding box center [146, 166] width 271 height 15
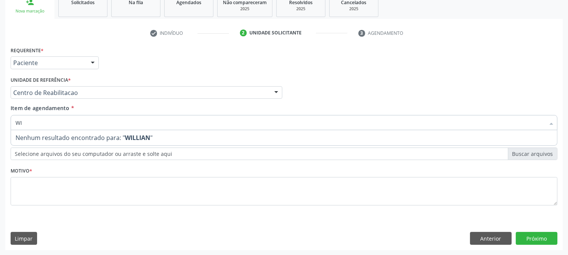
type input "W"
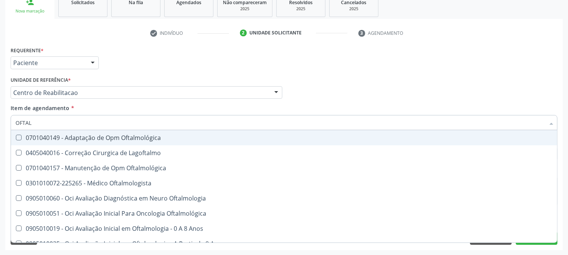
type input "OFTALM"
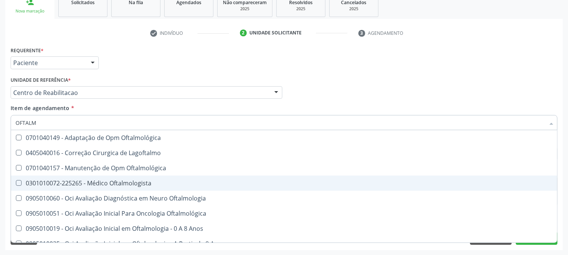
click at [125, 176] on span "0301010072-225265 - Médico Oftalmologista" at bounding box center [284, 183] width 546 height 15
checkbox Oftalmologista "true"
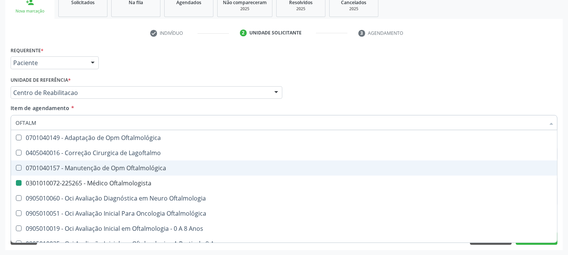
click at [0, 152] on div "Acompanhamento Acompanhe a situação das marcações correntes e finalizadas Relat…" at bounding box center [284, 89] width 568 height 334
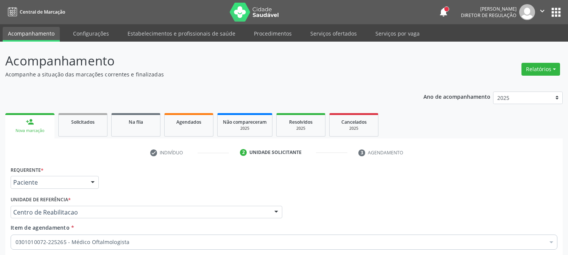
scroll to position [120, 0]
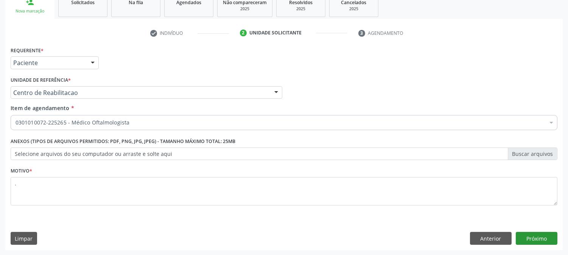
type textarea "."
click at [527, 237] on button "Próximo" at bounding box center [537, 238] width 42 height 13
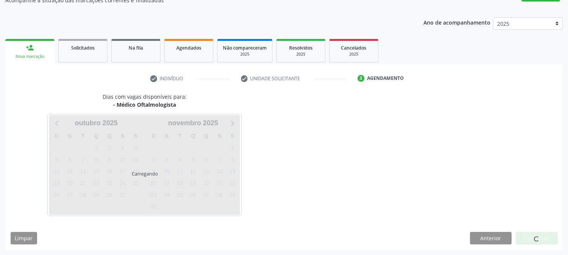
scroll to position [74, 0]
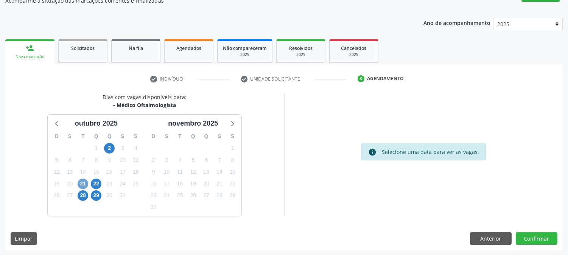
click at [82, 186] on span "21" at bounding box center [83, 184] width 11 height 11
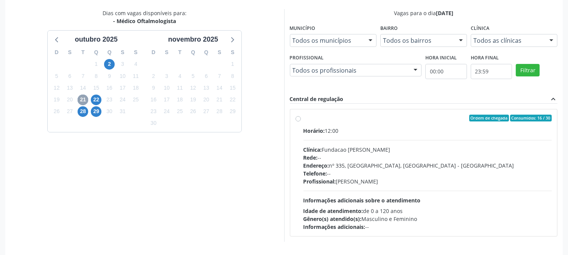
scroll to position [183, 0]
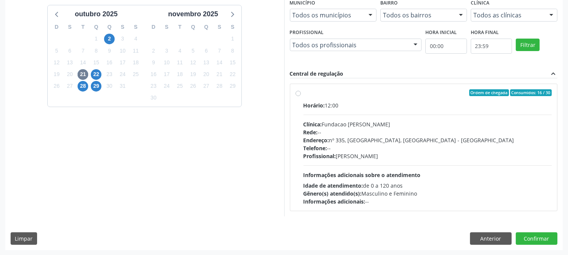
click at [360, 142] on div "Endereço: nº 335, Nossa Senhora da Con, Serra Talhada - PE" at bounding box center [428, 140] width 249 height 8
click at [301, 96] on input "Ordem de chegada Consumidos: 16 / 30 Horário: 12:00 Clínica: Fundacao Altino Ve…" at bounding box center [298, 92] width 5 height 7
radio input "true"
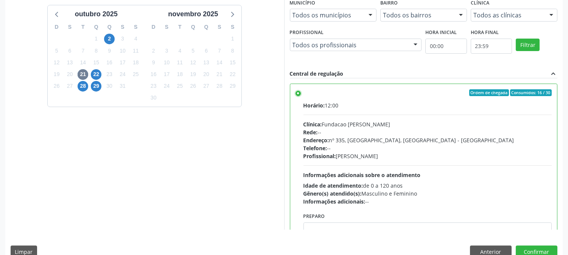
scroll to position [197, 0]
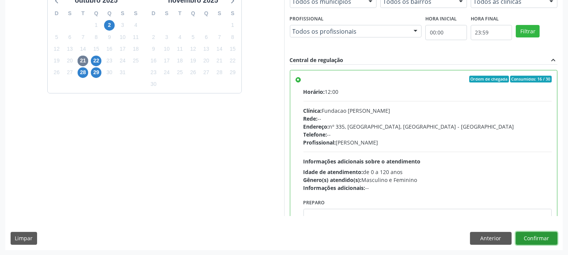
click at [535, 242] on button "Confirmar" at bounding box center [537, 238] width 42 height 13
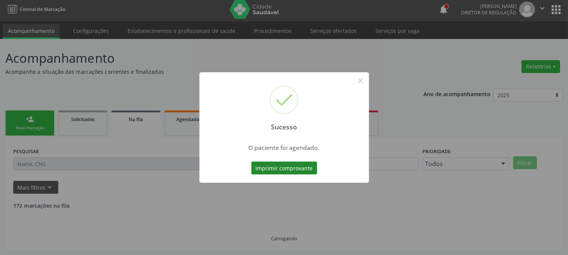
scroll to position [0, 0]
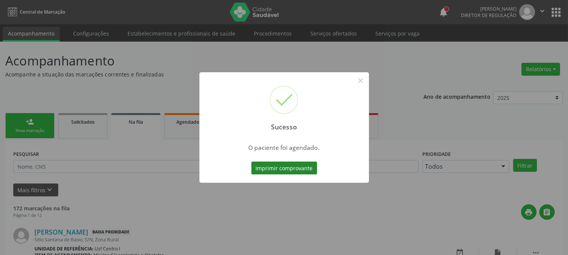
click at [259, 168] on button "Imprimir comprovante" at bounding box center [284, 168] width 66 height 13
